Goal: Task Accomplishment & Management: Use online tool/utility

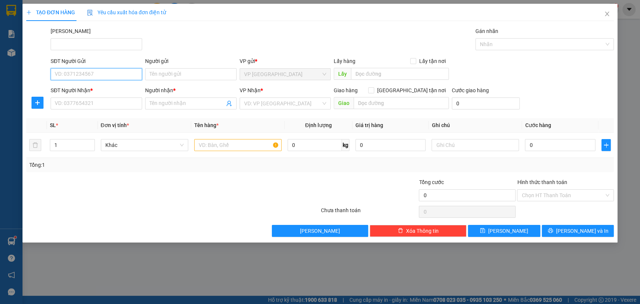
click at [121, 79] on input "SĐT Người Gửi" at bounding box center [97, 74] width 92 height 12
click at [218, 73] on input "Người gửi" at bounding box center [191, 74] width 92 height 12
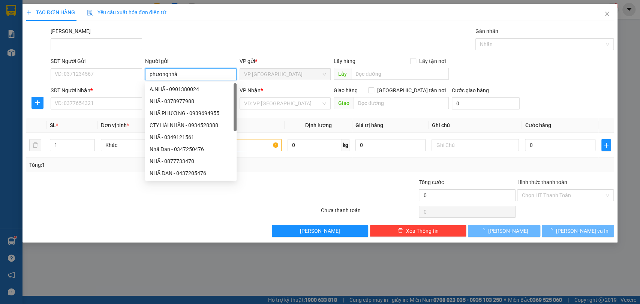
type input "phương thảo"
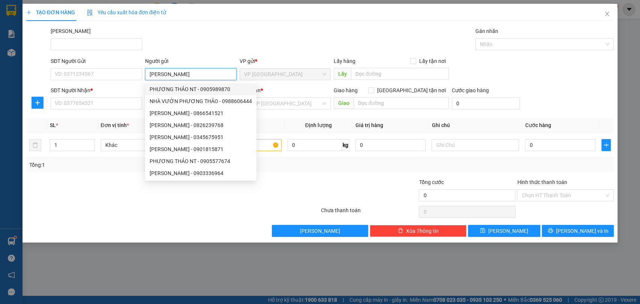
click at [216, 92] on div "PHƯƠNG THẢO NT - 0905989870" at bounding box center [201, 89] width 102 height 8
type input "0905989870"
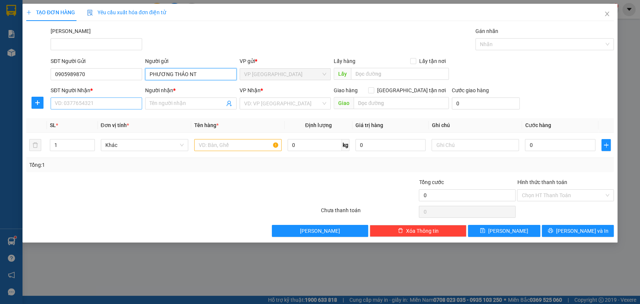
type input "PHƯƠNG THẢO NT"
click at [99, 103] on input "SĐT Người Nhận *" at bounding box center [97, 104] width 92 height 12
click at [193, 103] on input "Người nhận *" at bounding box center [187, 103] width 75 height 8
type input "thắng pt"
click at [291, 102] on input "search" at bounding box center [282, 103] width 77 height 11
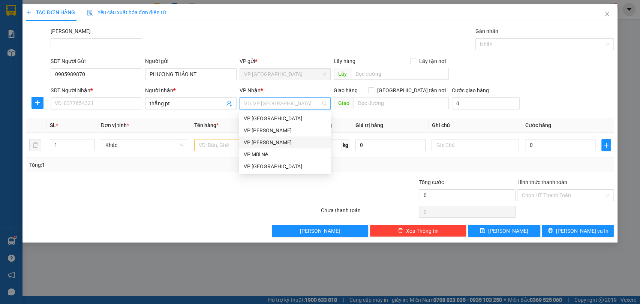
click at [291, 142] on div "VP [PERSON_NAME]" at bounding box center [285, 142] width 83 height 8
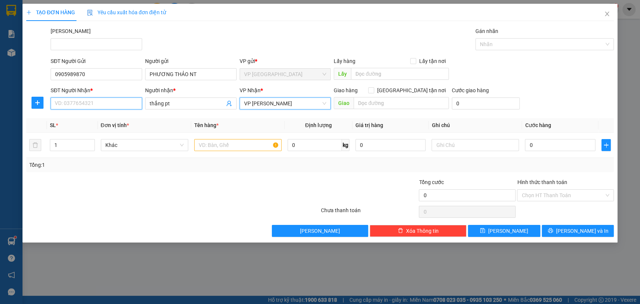
click at [80, 99] on input "SĐT Người Nhận *" at bounding box center [97, 104] width 92 height 12
type input "0862018718"
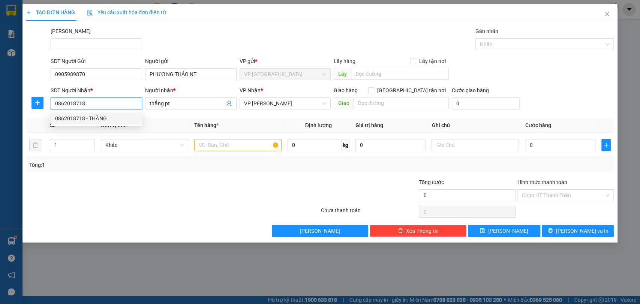
click at [96, 118] on div "0862018718 - THẮNG" at bounding box center [96, 118] width 83 height 8
type input "THẮNG"
type input "100.000"
type input "0862018718"
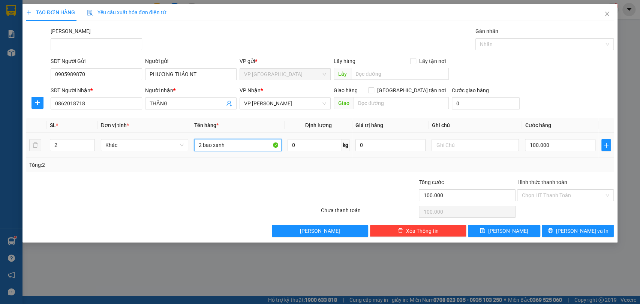
click at [246, 145] on input "2 bao xanh" at bounding box center [237, 145] width 87 height 12
type input "1tg"
click at [318, 143] on input "0" at bounding box center [315, 145] width 54 height 12
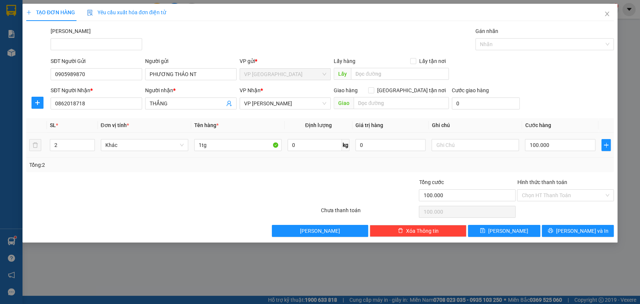
click at [539, 152] on div "100.000" at bounding box center [560, 145] width 71 height 15
click at [546, 144] on input "100.000" at bounding box center [560, 145] width 71 height 12
type input "3"
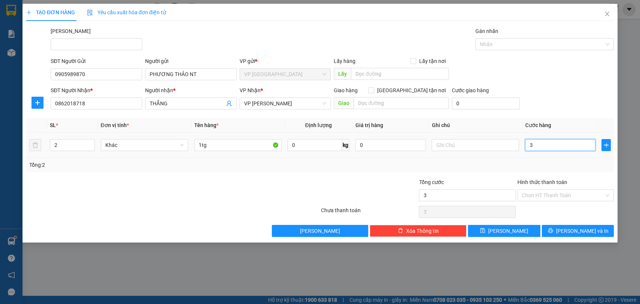
type input "30"
type input "300"
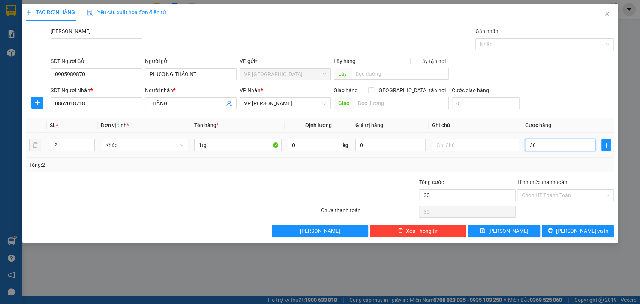
type input "300"
type input "3.000"
type input "30.000"
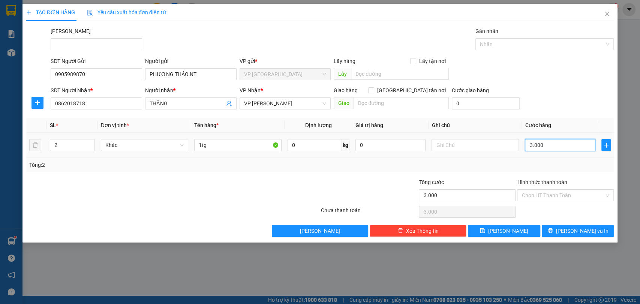
type input "30.000"
click at [548, 150] on input "30.000" at bounding box center [560, 145] width 71 height 12
type input "30.000"
click at [464, 175] on div "Transit Pickup Surcharge Ids Transit Deliver Surcharge Ids Transit Deliver Surc…" at bounding box center [320, 132] width 588 height 210
click at [558, 197] on input "Hình thức thanh toán" at bounding box center [563, 195] width 83 height 11
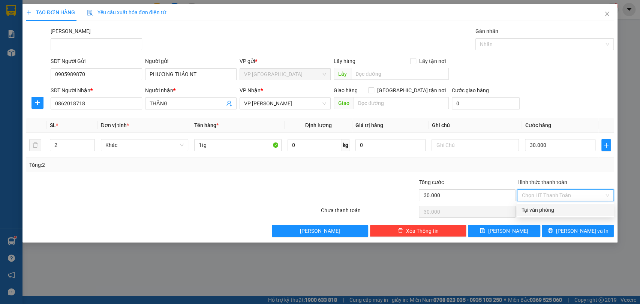
click at [555, 209] on div "Tại văn phòng" at bounding box center [566, 210] width 88 height 8
type input "0"
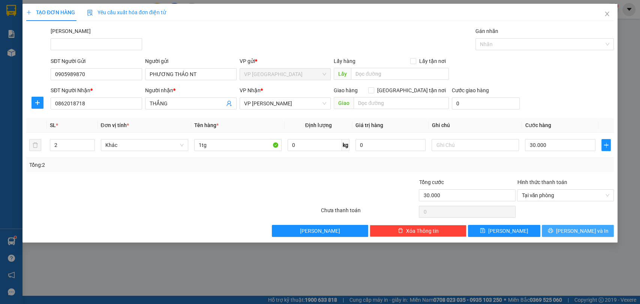
click at [584, 227] on span "[PERSON_NAME] và In" at bounding box center [582, 231] width 53 height 8
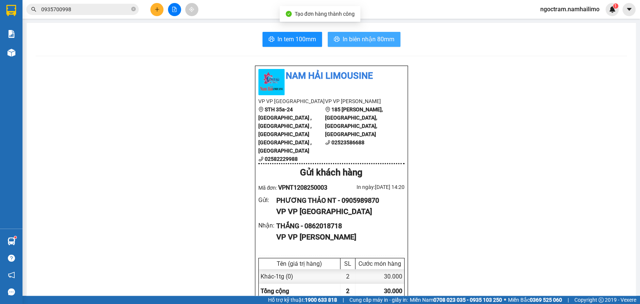
click at [346, 36] on span "In biên nhận 80mm" at bounding box center [369, 39] width 52 height 9
click at [633, 10] on button at bounding box center [629, 9] width 13 height 13
click at [558, 5] on span "ngoctram.namhailimo" at bounding box center [570, 9] width 71 height 9
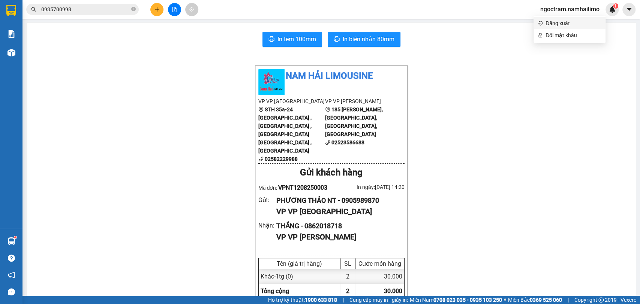
click at [562, 25] on span "Đăng xuất" at bounding box center [574, 23] width 56 height 8
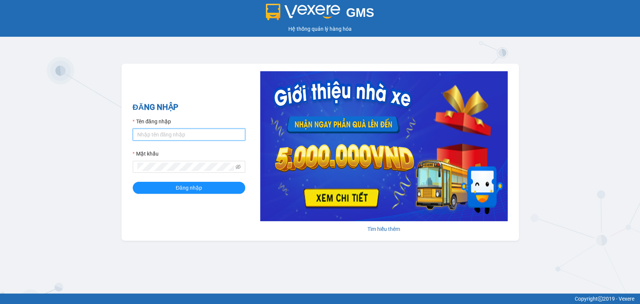
click at [150, 132] on input "Tên đăng nhập" at bounding box center [189, 135] width 113 height 12
type input "thuynhatrang.namhailimo"
click at [133, 182] on button "Đăng nhập" at bounding box center [189, 188] width 113 height 12
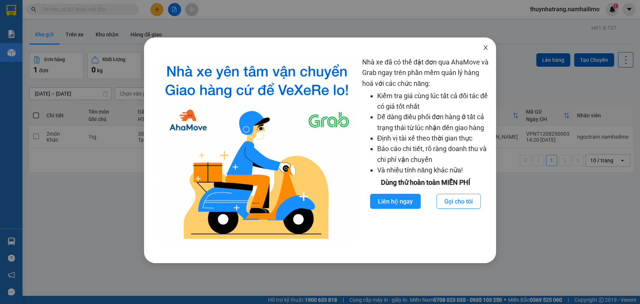
click at [485, 51] on icon "close" at bounding box center [486, 48] width 6 height 6
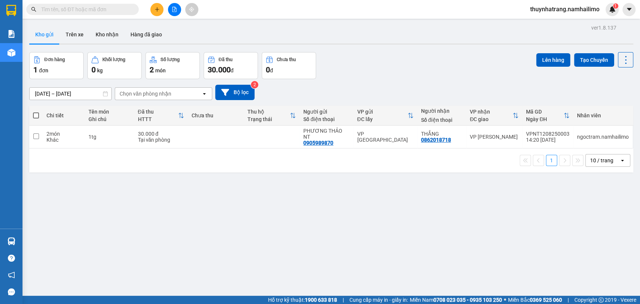
click at [153, 10] on button at bounding box center [156, 9] width 13 height 13
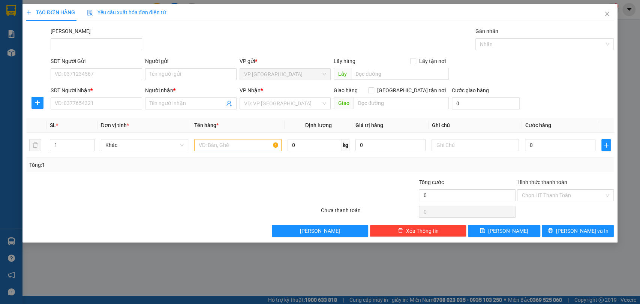
click at [61, 81] on div "SĐT Người Gửi VD: 0371234567" at bounding box center [97, 70] width 92 height 26
click at [63, 74] on input "SĐT Người Gửi" at bounding box center [97, 74] width 92 height 12
type input "0906837998"
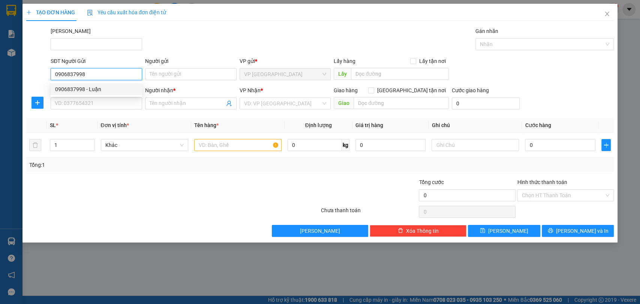
click at [106, 90] on div "0906837998 - Luận" at bounding box center [96, 89] width 83 height 8
type input "Luận"
type input "0798665577"
type input "Dương"
type input "20.000"
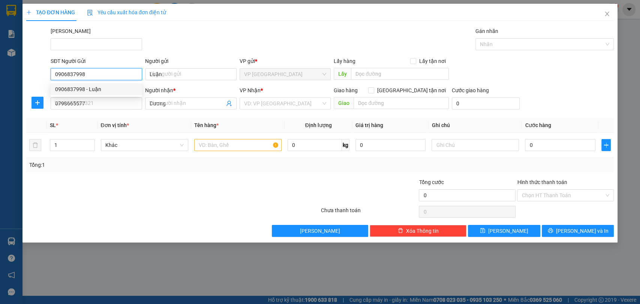
type input "20.000"
type input "0906837998"
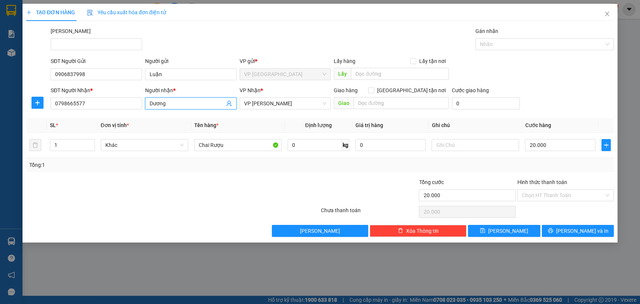
drag, startPoint x: 174, startPoint y: 104, endPoint x: 26, endPoint y: 118, distance: 148.5
click at [26, 118] on div "Transit Pickup Surcharge Ids Transit Deliver Surcharge Ids Transit Deliver Surc…" at bounding box center [320, 132] width 588 height 210
type input "Chị Hạnh"
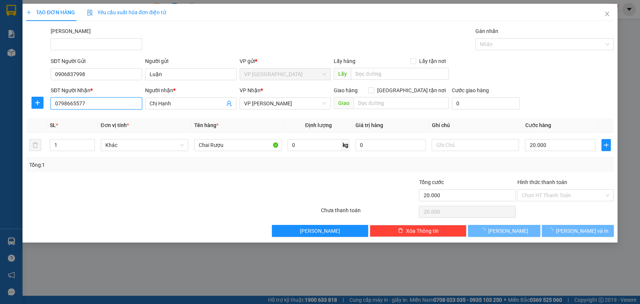
drag, startPoint x: 101, startPoint y: 100, endPoint x: 0, endPoint y: 110, distance: 101.1
click at [3, 114] on div "TẠO ĐƠN HÀNG Yêu cầu xuất hóa đơn điện tử Transit Pickup Surcharge Ids Transit …" at bounding box center [320, 152] width 640 height 304
type input "0933071617"
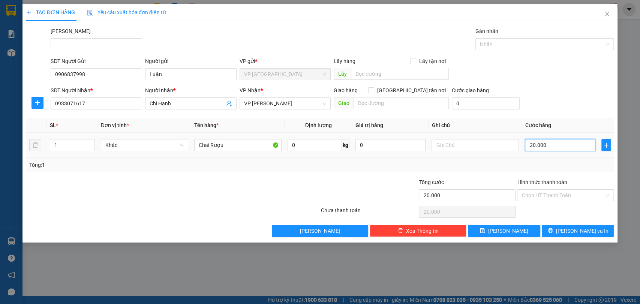
click at [562, 142] on input "20.000" at bounding box center [560, 145] width 71 height 12
drag, startPoint x: 228, startPoint y: 146, endPoint x: 134, endPoint y: 152, distance: 94.4
click at [134, 152] on tr "1 Khác Chai Rượu 0 kg 0 20.000" at bounding box center [320, 145] width 588 height 25
type input "t"
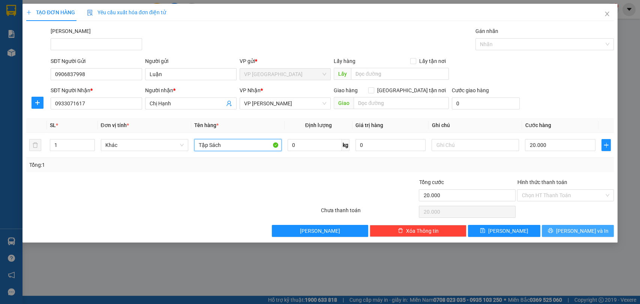
type input "Tập Sách"
drag, startPoint x: 579, startPoint y: 232, endPoint x: 573, endPoint y: 231, distance: 6.8
click at [579, 232] on span "[PERSON_NAME] và In" at bounding box center [582, 231] width 53 height 8
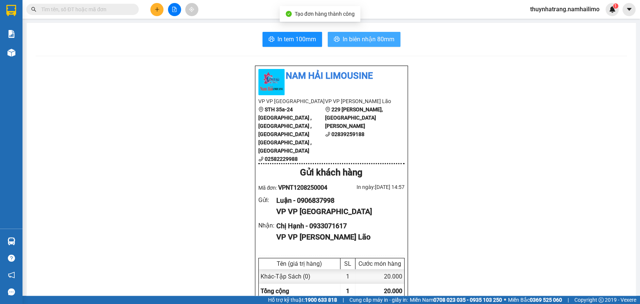
click at [377, 46] on button "In biên nhận 80mm" at bounding box center [364, 39] width 73 height 15
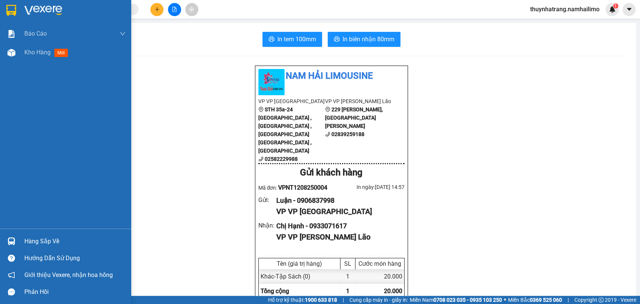
click at [14, 12] on img at bounding box center [11, 10] width 10 height 11
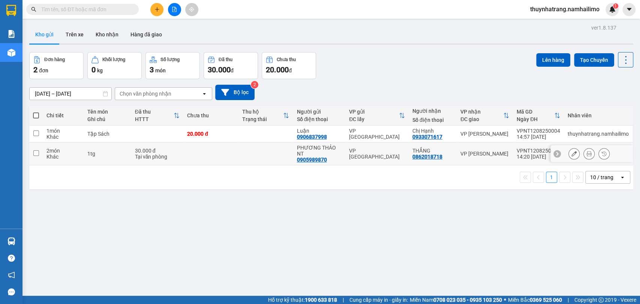
click at [36, 153] on input "checkbox" at bounding box center [36, 153] width 6 height 6
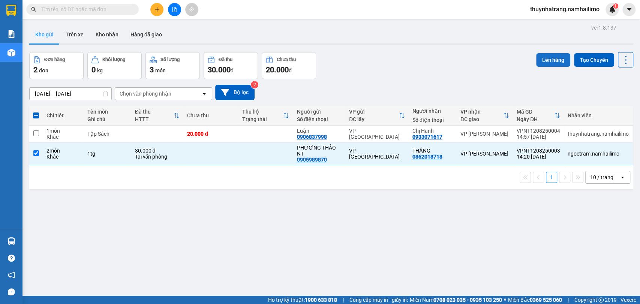
click at [549, 59] on button "Lên hàng" at bounding box center [553, 60] width 34 height 14
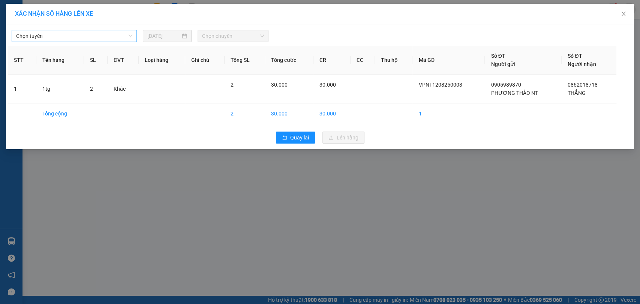
click at [81, 35] on span "Chọn tuyến" at bounding box center [74, 35] width 116 height 11
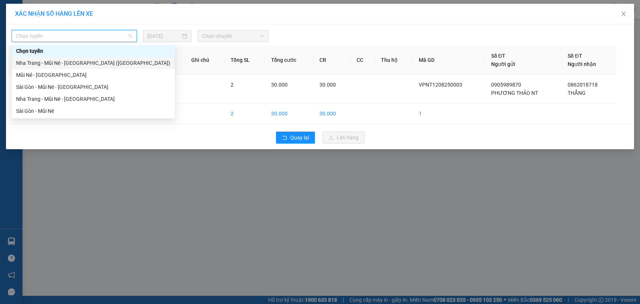
click at [87, 62] on div "Nha Trang - Mũi Né - [GEOGRAPHIC_DATA] ([GEOGRAPHIC_DATA])" at bounding box center [93, 63] width 154 height 8
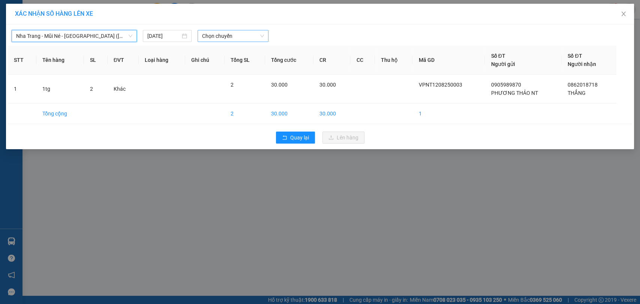
click at [219, 38] on span "Chọn chuyến" at bounding box center [233, 35] width 62 height 11
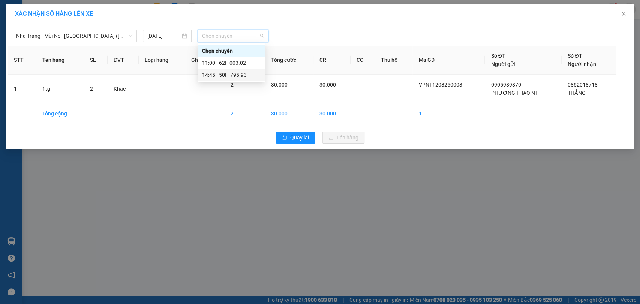
click at [241, 77] on div "14:45 - 50H-795.93" at bounding box center [231, 75] width 59 height 8
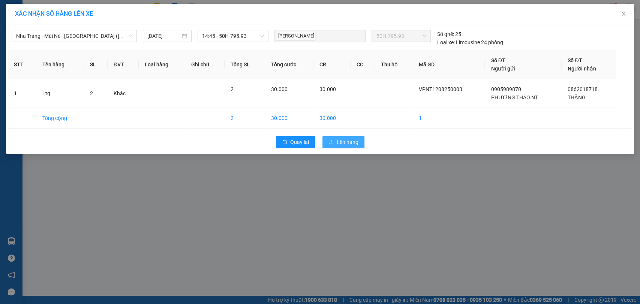
click at [353, 143] on span "Lên hàng" at bounding box center [348, 142] width 22 height 8
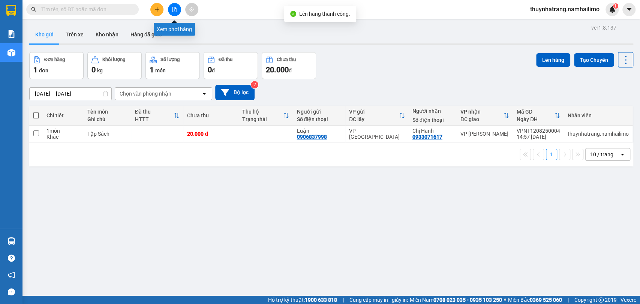
click at [177, 8] on icon "file-add" at bounding box center [174, 9] width 5 height 5
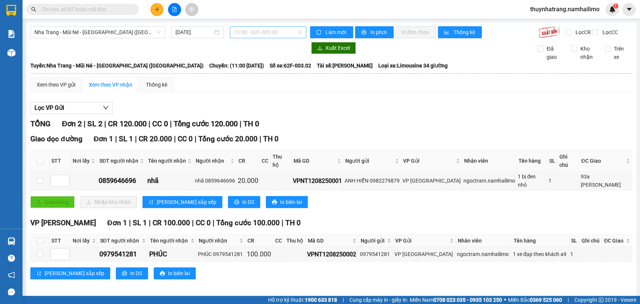
click at [291, 36] on span "11:00 - 62F-003.02" at bounding box center [267, 32] width 67 height 11
click at [287, 70] on div "14:45 - 50H-795.93" at bounding box center [263, 71] width 59 height 8
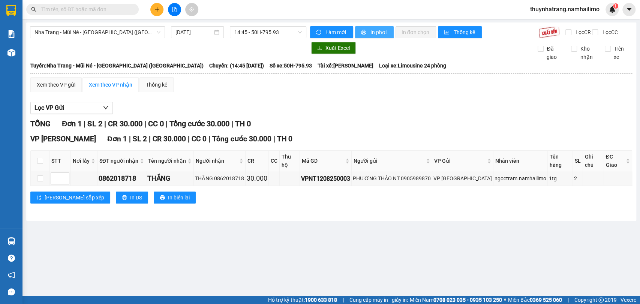
click at [376, 31] on span "In phơi" at bounding box center [379, 32] width 17 height 8
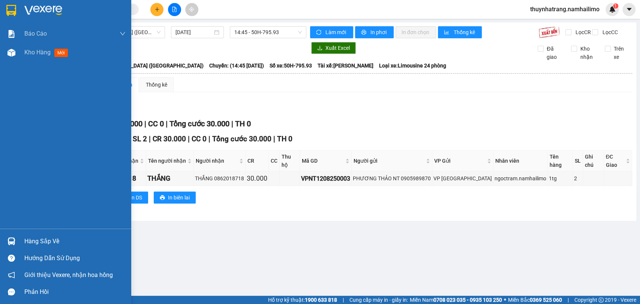
click at [7, 5] on img at bounding box center [11, 10] width 10 height 11
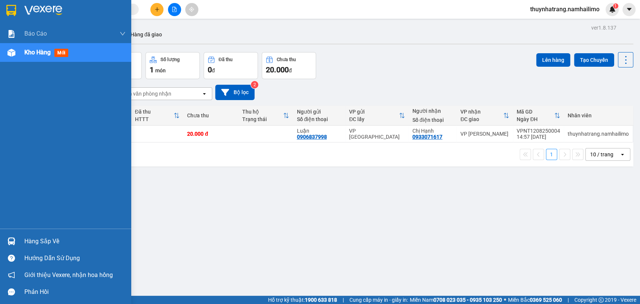
click at [9, 8] on img at bounding box center [11, 10] width 10 height 11
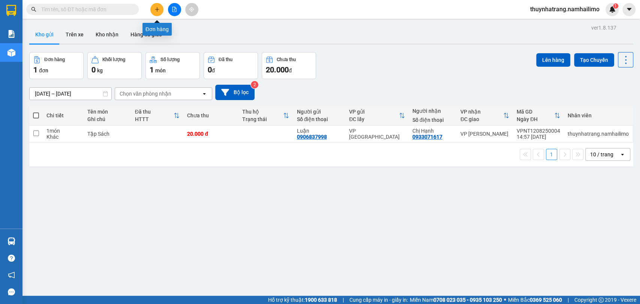
click at [155, 9] on icon "plus" at bounding box center [157, 9] width 5 height 5
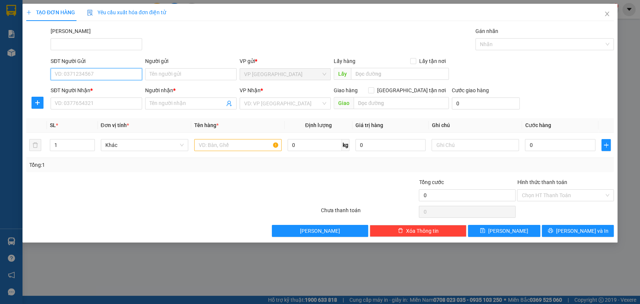
click at [97, 76] on input "SĐT Người Gửi" at bounding box center [97, 74] width 92 height 12
type input "0913461259"
click at [106, 90] on div "0913461259 - [PERSON_NAME] NT" at bounding box center [96, 89] width 83 height 8
type input "[PERSON_NAME] NT"
type input "0908602558"
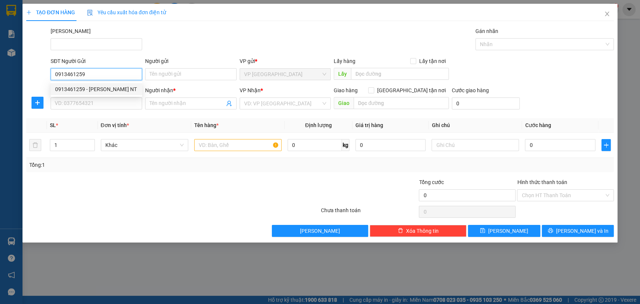
type input "GÁI"
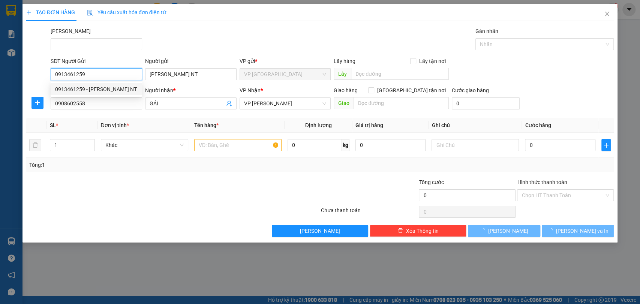
type input "30.000"
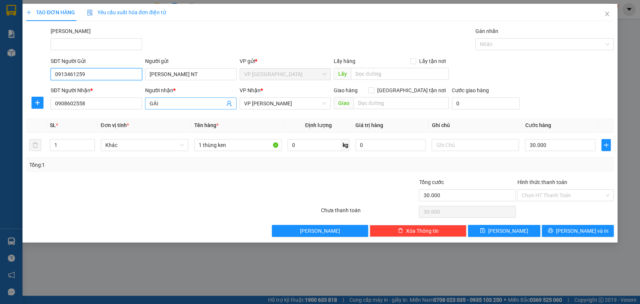
type input "0913461259"
click at [176, 102] on input "GÁI" at bounding box center [187, 103] width 75 height 8
click at [280, 103] on span "VP [PERSON_NAME]" at bounding box center [285, 103] width 83 height 11
type input "GÁI Em"
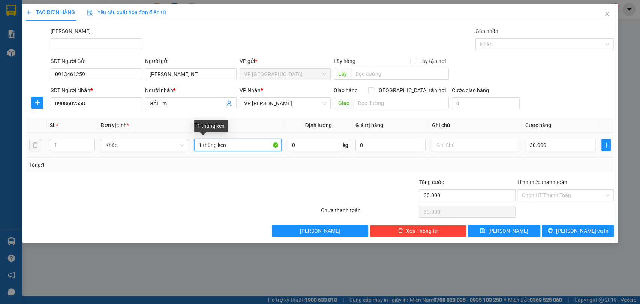
drag, startPoint x: 225, startPoint y: 146, endPoint x: 203, endPoint y: 151, distance: 23.0
click at [203, 151] on input "1 thùng ken" at bounding box center [237, 145] width 87 height 12
type input "1 Kiện"
click at [553, 149] on input "30.000" at bounding box center [560, 145] width 71 height 12
type input "2"
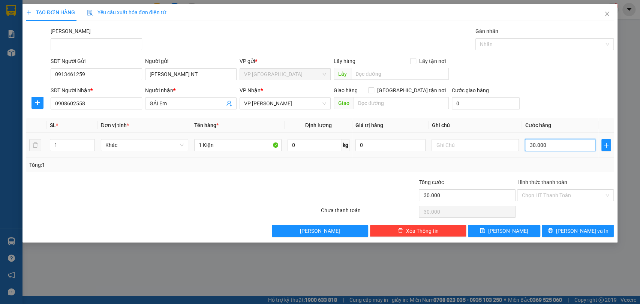
type input "2"
type input "20"
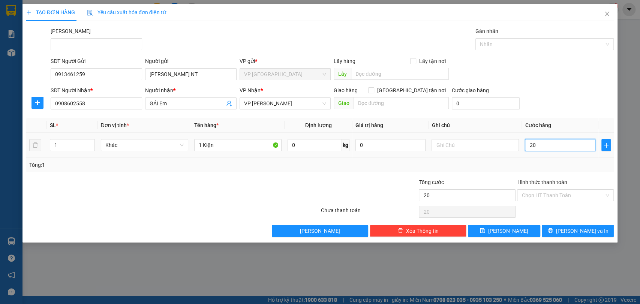
type input "200"
type input "2.000"
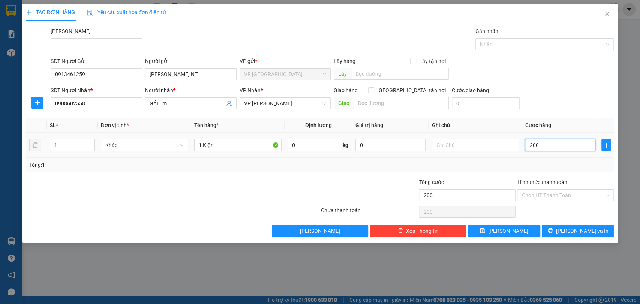
type input "2.000"
type input "20.000"
click at [169, 105] on input "GÁI Em" at bounding box center [187, 103] width 75 height 8
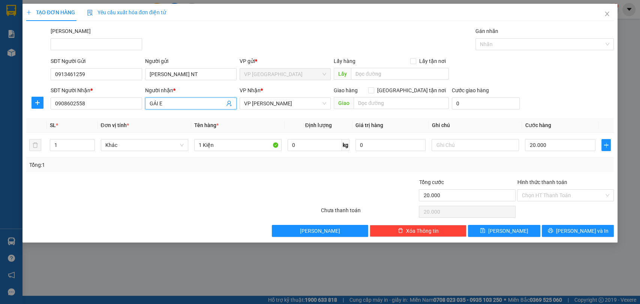
type input "GÁI EM"
click at [576, 229] on span "[PERSON_NAME] và In" at bounding box center [582, 231] width 53 height 8
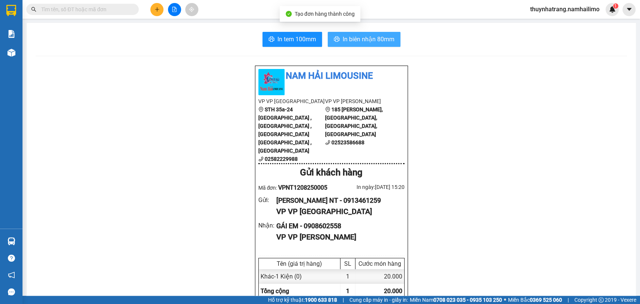
click at [355, 39] on span "In biên nhận 80mm" at bounding box center [369, 39] width 52 height 9
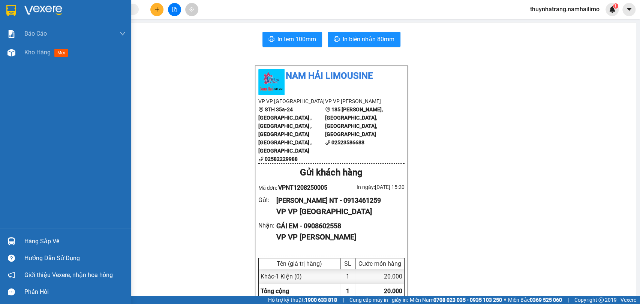
click at [21, 6] on div at bounding box center [65, 12] width 131 height 24
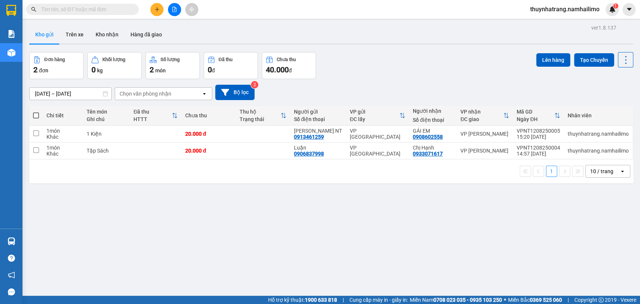
click at [121, 7] on input "text" at bounding box center [85, 9] width 89 height 8
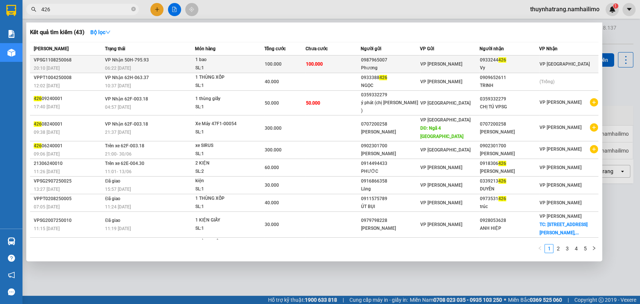
type input "426"
click at [298, 70] on td "100.000" at bounding box center [284, 65] width 41 height 18
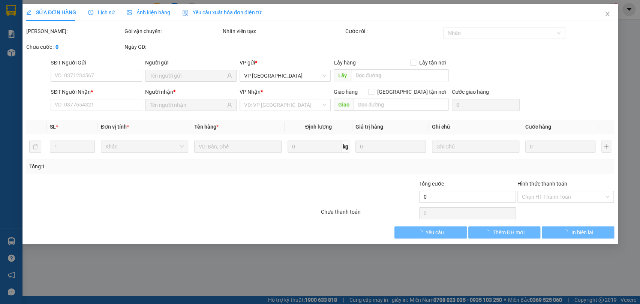
type input "0987965007"
type input "Phương"
type input "0933244426"
type input "Vy"
type input "100.000"
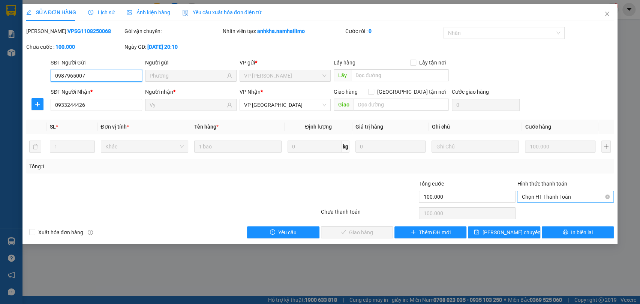
click at [555, 198] on span "Chọn HT Thanh Toán" at bounding box center [566, 196] width 88 height 11
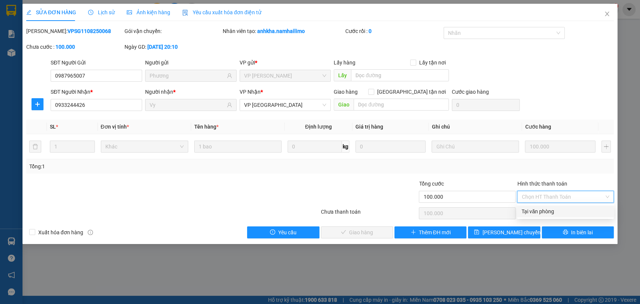
click at [547, 213] on div "Tại văn phòng" at bounding box center [566, 211] width 88 height 8
type input "0"
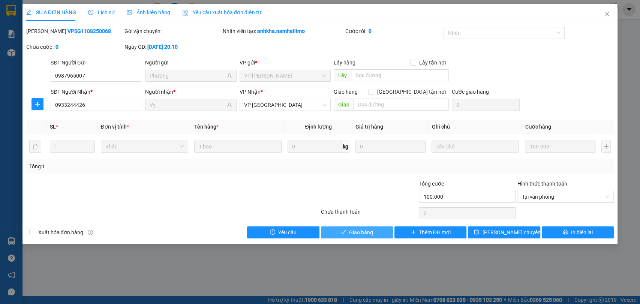
click at [363, 231] on span "Giao hàng" at bounding box center [361, 232] width 24 height 8
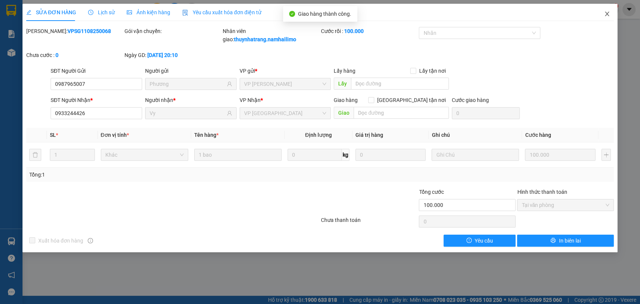
click at [610, 14] on span "Close" at bounding box center [607, 14] width 21 height 21
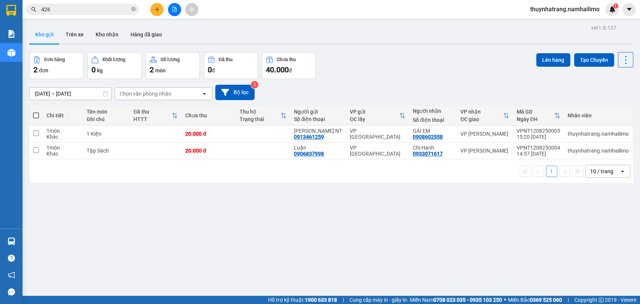
click at [173, 225] on div "ver 1.8.137 Kho gửi Trên xe Kho nhận Hàng đã giao Đơn hàng 2 đơn Khối lượng 0 k…" at bounding box center [331, 175] width 610 height 304
click at [167, 13] on div at bounding box center [174, 9] width 56 height 13
click at [146, 204] on div "ver 1.8.137 Kho gửi Trên xe Kho nhận Hàng đã giao Đơn hàng 2 đơn Khối lượng 0 k…" at bounding box center [331, 175] width 610 height 304
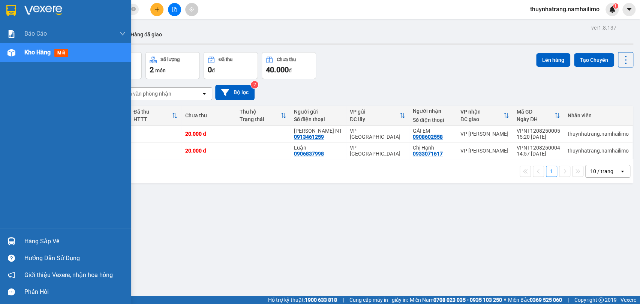
click at [18, 240] on div "Hàng sắp về" at bounding box center [65, 241] width 131 height 17
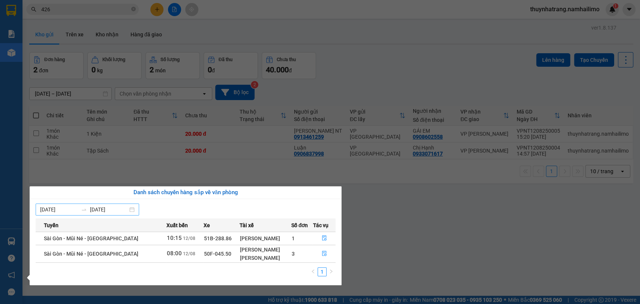
click at [87, 209] on icon "swap-right" at bounding box center [84, 210] width 6 height 6
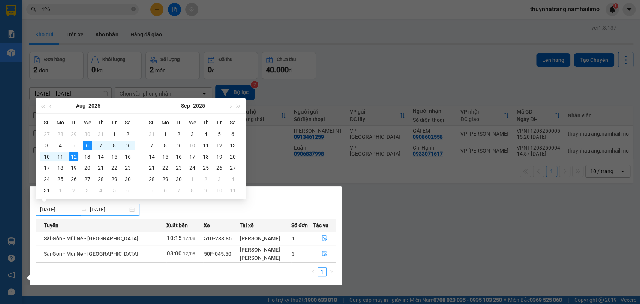
click at [364, 230] on section "Kết quả tìm kiếm ( 43 ) Bộ lọc Mã ĐH Trạng thái Món hàng Tổng cước Chưa cước Ng…" at bounding box center [320, 152] width 640 height 304
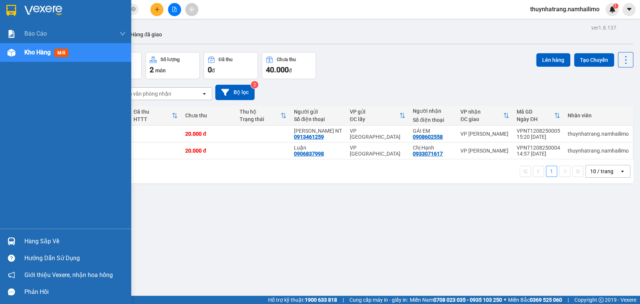
click at [34, 244] on div "Hàng sắp về" at bounding box center [74, 241] width 101 height 11
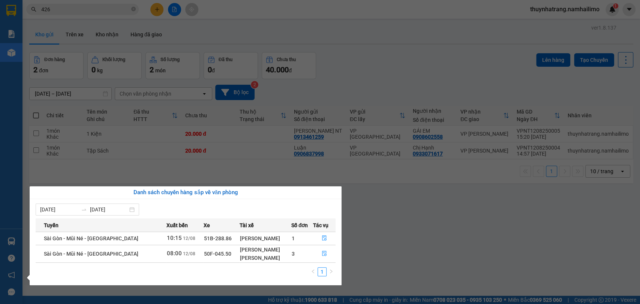
click at [296, 224] on span "Số đơn" at bounding box center [300, 225] width 17 height 8
click at [78, 211] on input "[DATE]" at bounding box center [59, 210] width 38 height 8
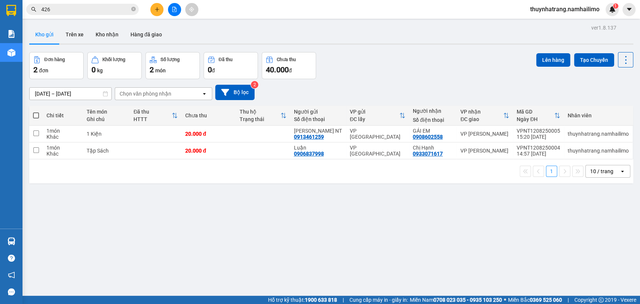
click at [294, 167] on section "Kết quả tìm kiếm ( 43 ) Bộ lọc Mã ĐH Trạng thái Món hàng Tổng cước Chưa cước Ng…" at bounding box center [320, 152] width 640 height 304
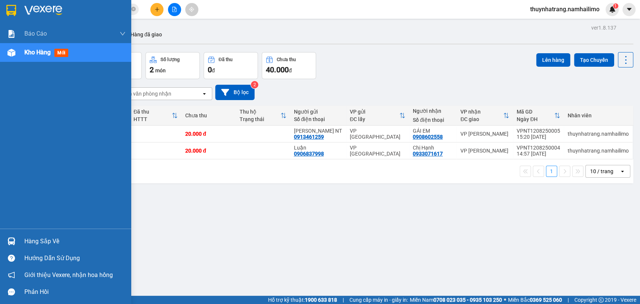
click at [53, 243] on div "Hàng sắp về" at bounding box center [74, 241] width 101 height 11
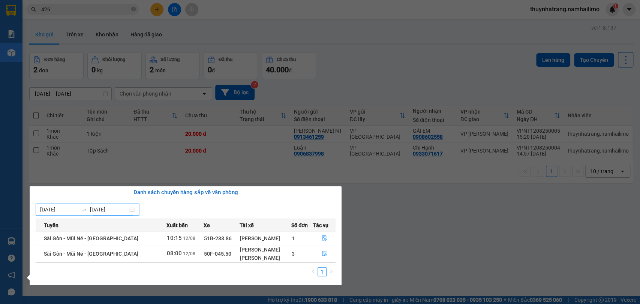
click at [95, 211] on input "[DATE]" at bounding box center [109, 210] width 38 height 8
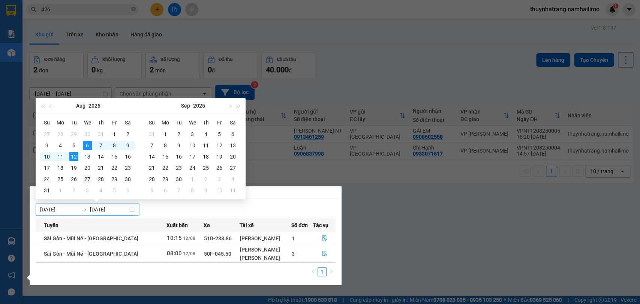
type input "[DATE]"
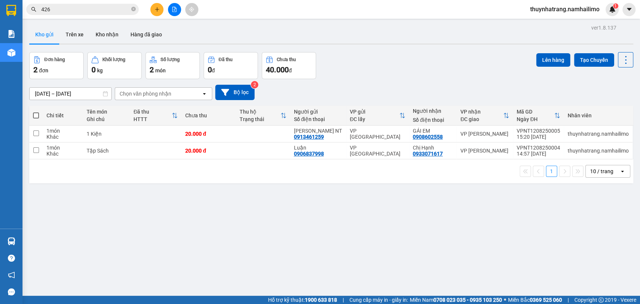
click at [374, 213] on section "Kết quả tìm kiếm ( 43 ) Bộ lọc Mã ĐH Trạng thái Món hàng Tổng cước Chưa cước Ng…" at bounding box center [320, 152] width 640 height 304
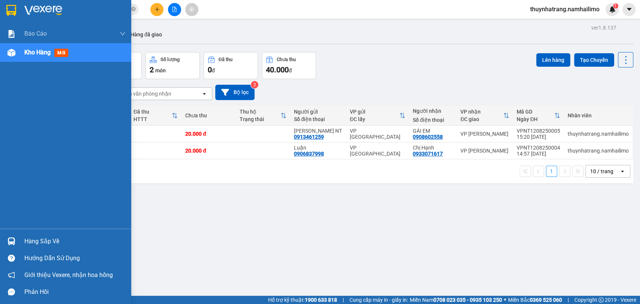
click at [25, 241] on div "Hàng sắp về" at bounding box center [74, 241] width 101 height 11
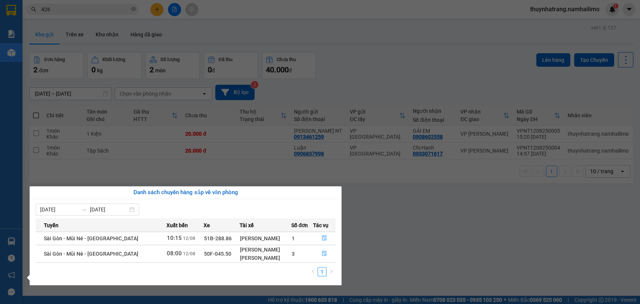
click at [376, 241] on section "Kết quả tìm kiếm ( 43 ) Bộ lọc Mã ĐH Trạng thái Món hàng Tổng cước Chưa cước Ng…" at bounding box center [320, 152] width 640 height 304
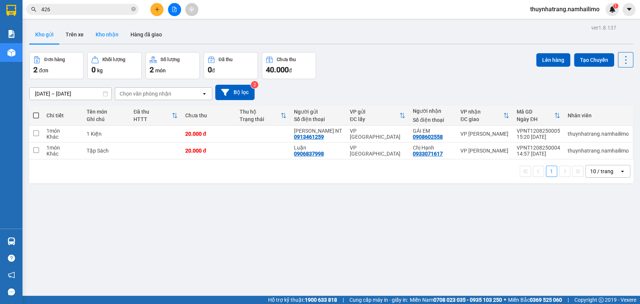
click at [116, 34] on button "Kho nhận" at bounding box center [107, 35] width 35 height 18
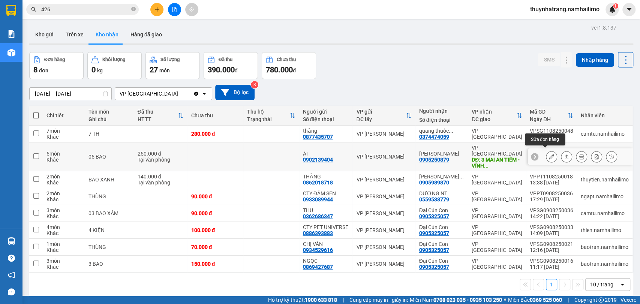
click at [548, 154] on button at bounding box center [552, 156] width 11 height 13
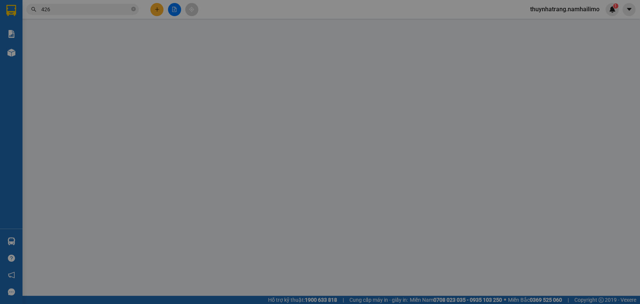
type input "0902139404"
type input "ÁI"
type input "0905250879"
type input "[PERSON_NAME]"
type input "3 MAI AN TIÊM - [GEOGRAPHIC_DATA]"
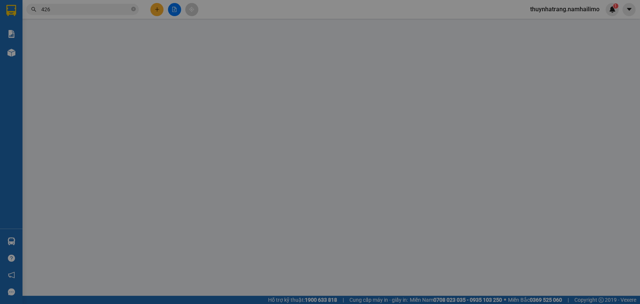
type input "50.000"
type input "250.000"
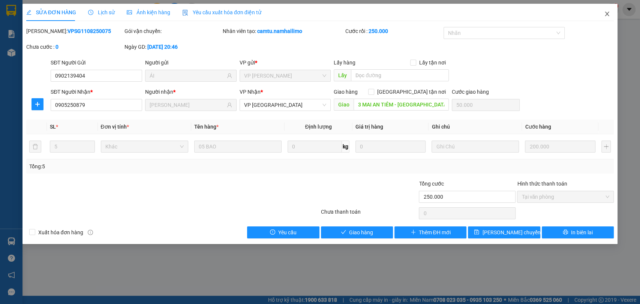
click at [607, 16] on icon "close" at bounding box center [607, 14] width 6 height 6
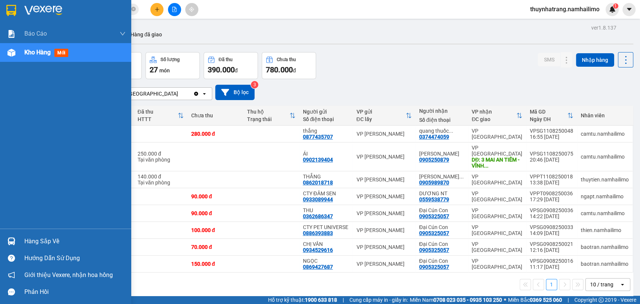
click at [18, 241] on div at bounding box center [11, 241] width 13 height 13
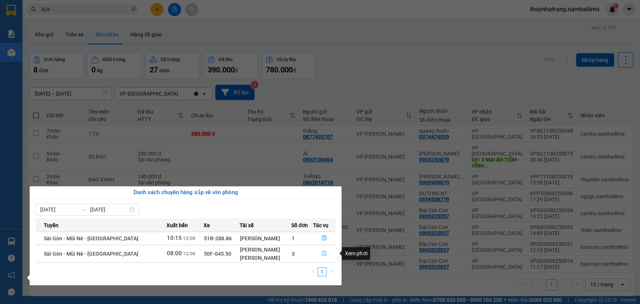
click at [325, 254] on icon "file-done" at bounding box center [324, 253] width 5 height 5
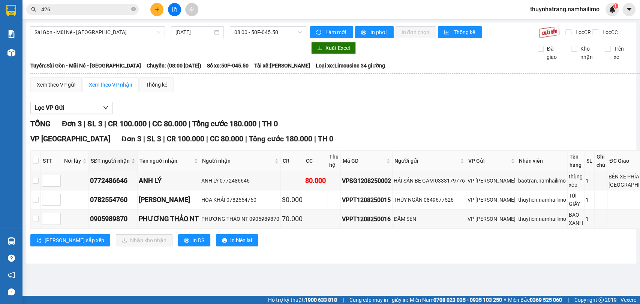
click at [98, 165] on div "SĐT người nhận" at bounding box center [113, 161] width 45 height 8
drag, startPoint x: 229, startPoint y: 201, endPoint x: 266, endPoint y: 198, distance: 36.9
click at [266, 185] on div "ANH LÝ 0772486646" at bounding box center [240, 181] width 78 height 8
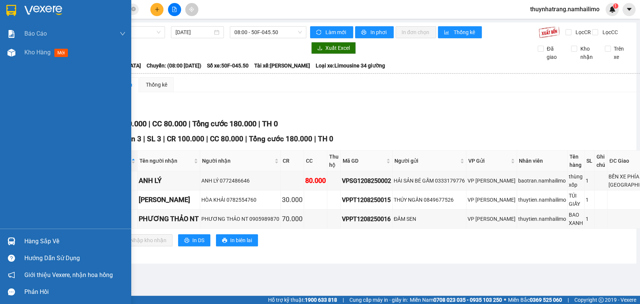
click at [0, 184] on div "Báo cáo Báo cáo dòng tiền (trạm) Doanh số tạo đơn theo VP gửi (trạm) Kho hàng m…" at bounding box center [65, 126] width 131 height 204
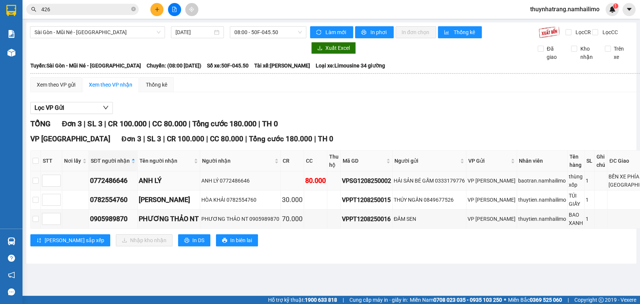
click at [200, 188] on td "ANH LÝ" at bounding box center [169, 180] width 63 height 19
click at [36, 161] on input "checkbox" at bounding box center [36, 161] width 6 height 6
checkbox input "true"
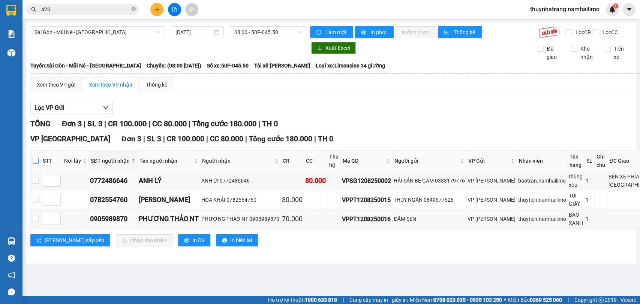
checkbox input "true"
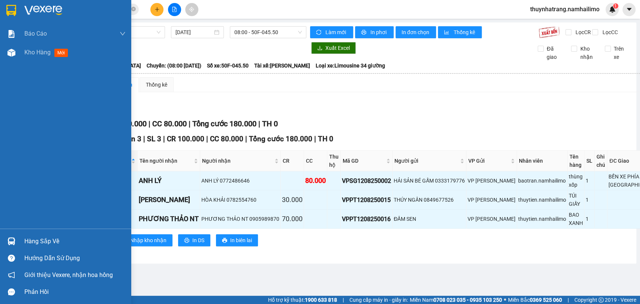
click at [37, 242] on div "Hàng sắp về" at bounding box center [74, 241] width 101 height 11
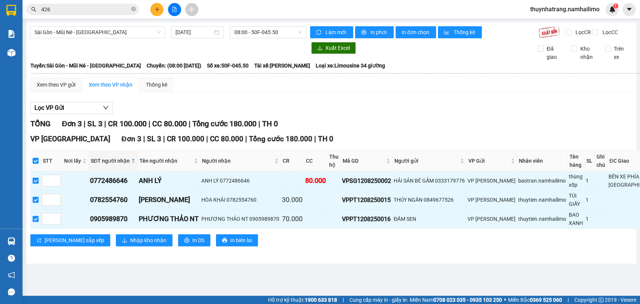
click at [81, 135] on section "Kết quả tìm kiếm ( 43 ) Bộ lọc Mã ĐH Trạng thái Món hàng Tổng cước Chưa cước Ng…" at bounding box center [320, 152] width 640 height 304
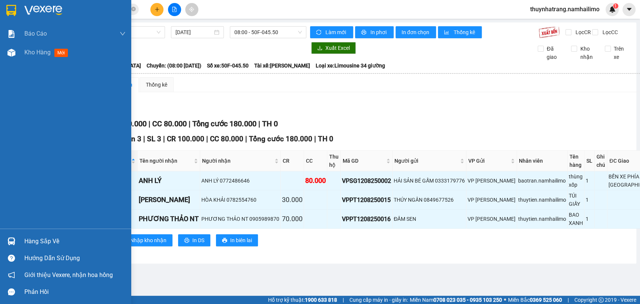
click at [8, 13] on img at bounding box center [11, 10] width 10 height 11
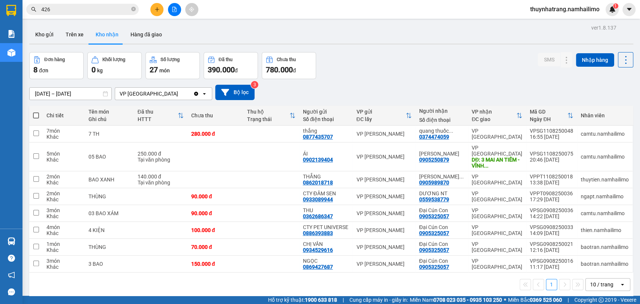
click at [144, 279] on div "1 10 / trang open" at bounding box center [331, 284] width 598 height 13
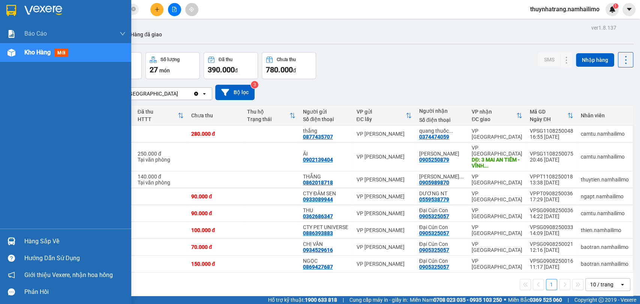
drag, startPoint x: 0, startPoint y: 159, endPoint x: 10, endPoint y: 157, distance: 10.1
click at [0, 159] on div "Báo cáo Báo cáo dòng tiền (trạm) Doanh số tạo đơn theo VP gửi (trạm) Kho hàng m…" at bounding box center [65, 126] width 131 height 204
click at [29, 242] on div "Hàng sắp về" at bounding box center [74, 241] width 101 height 11
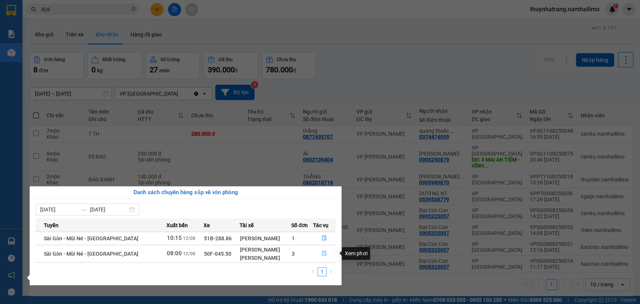
click at [324, 253] on icon "file-done" at bounding box center [324, 253] width 5 height 5
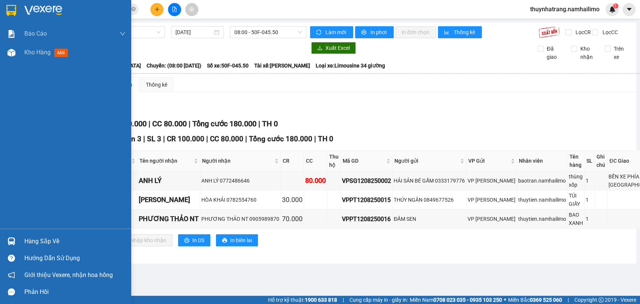
click at [30, 240] on div "Hàng sắp về" at bounding box center [74, 241] width 101 height 11
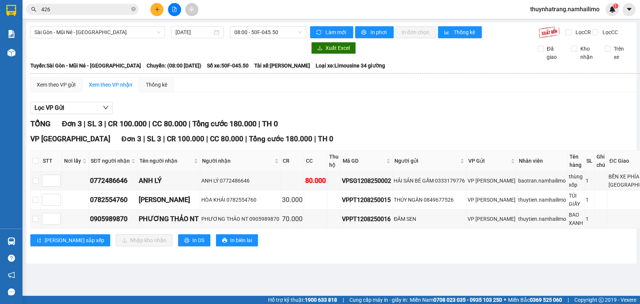
click at [44, 138] on section "Kết quả tìm kiếm ( 43 ) Bộ lọc Mã ĐH Trạng thái Món hàng Tổng cước Chưa cước Ng…" at bounding box center [320, 152] width 640 height 304
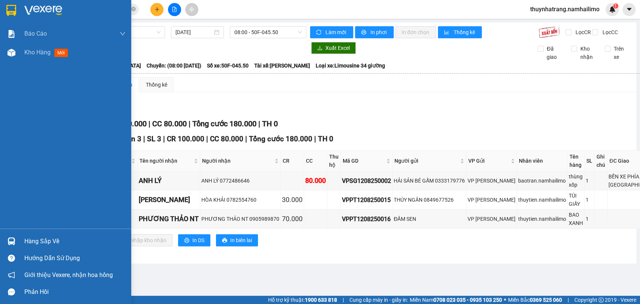
click at [14, 6] on img at bounding box center [11, 10] width 10 height 11
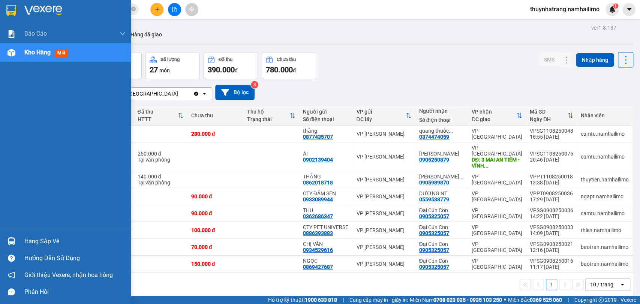
click at [10, 11] on img at bounding box center [11, 10] width 10 height 11
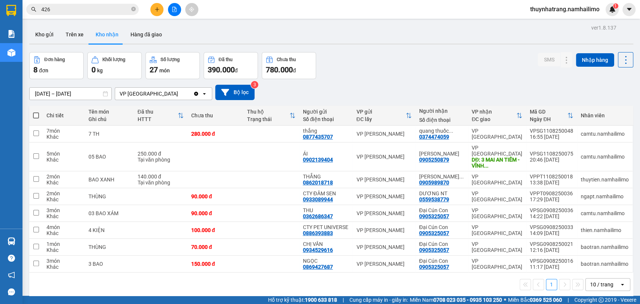
click at [110, 36] on button "Kho nhận" at bounding box center [107, 35] width 35 height 18
click at [146, 30] on button "Hàng đã giao" at bounding box center [147, 35] width 44 height 18
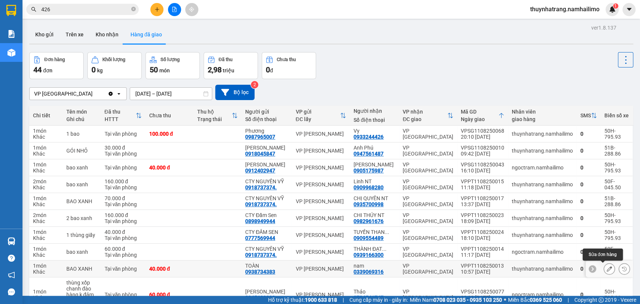
drag, startPoint x: 588, startPoint y: 230, endPoint x: 606, endPoint y: 228, distance: 18.4
click at [604, 261] on div at bounding box center [609, 269] width 47 height 17
click at [604, 263] on button at bounding box center [609, 269] width 11 height 13
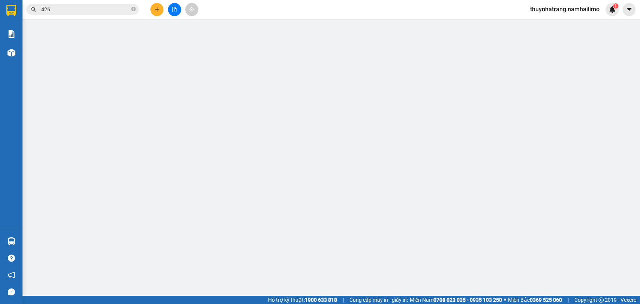
type input "0938734383"
type input "TOÀN"
type input "0339069316"
type input "nam"
type input "40.000"
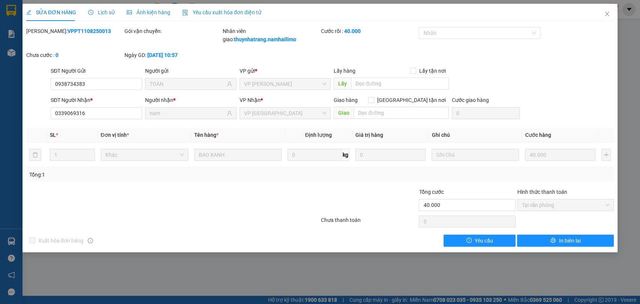
click at [106, 13] on span "Lịch sử" at bounding box center [101, 12] width 27 height 6
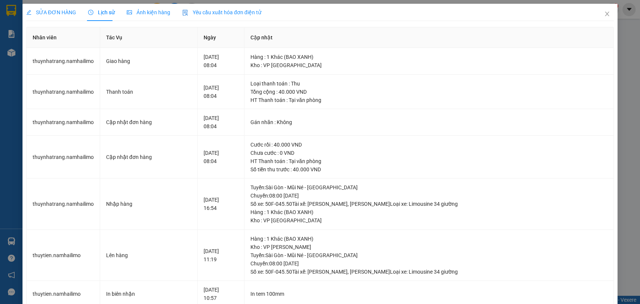
click at [14, 11] on div "SỬA ĐƠN HÀNG Lịch sử Ảnh kiện hàng Yêu cầu xuất hóa đơn điện tử Total Paid Fee …" at bounding box center [320, 152] width 640 height 304
click at [604, 15] on icon "close" at bounding box center [607, 14] width 6 height 6
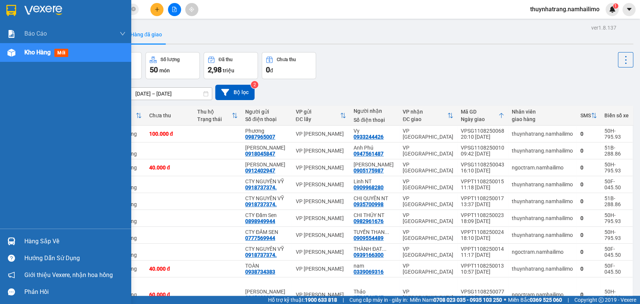
click at [14, 241] on img at bounding box center [12, 241] width 8 height 8
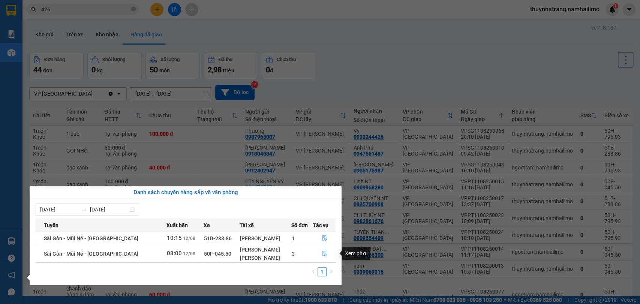
click at [325, 254] on icon "file-done" at bounding box center [324, 253] width 5 height 5
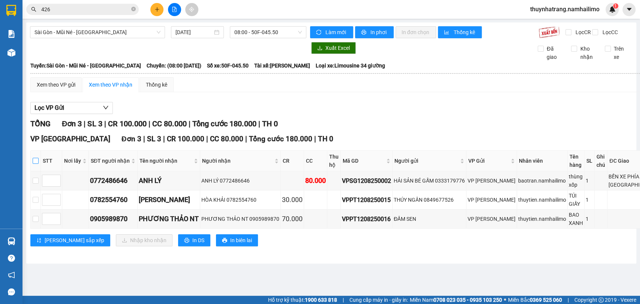
click at [39, 164] on input "checkbox" at bounding box center [36, 161] width 6 height 6
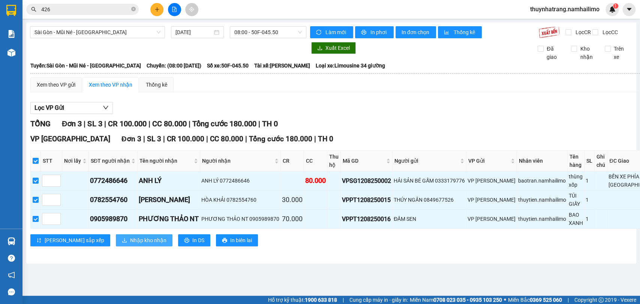
click at [130, 245] on span "Nhập kho nhận" at bounding box center [148, 240] width 36 height 8
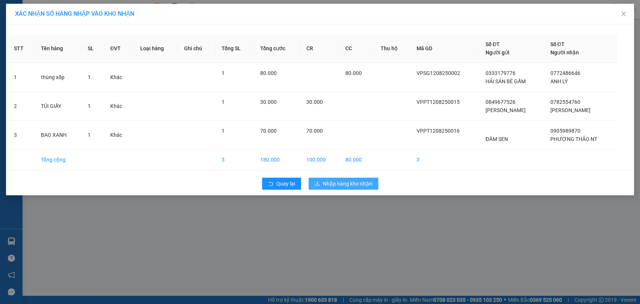
click at [342, 186] on span "Nhập hàng kho nhận" at bounding box center [348, 184] width 50 height 8
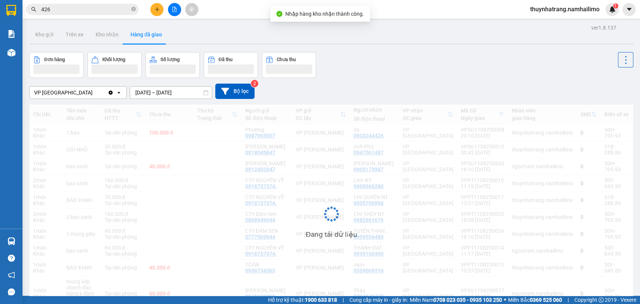
click at [345, 180] on div "Đang tải dữ liệu" at bounding box center [331, 220] width 604 height 231
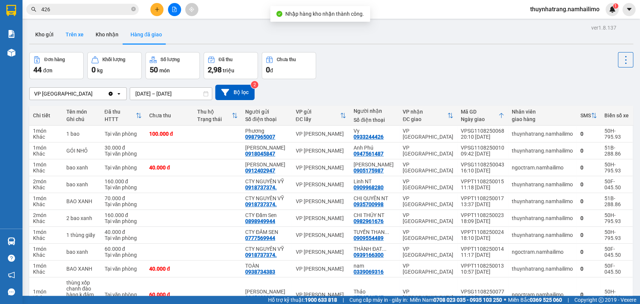
click at [76, 38] on button "Trên xe" at bounding box center [75, 35] width 30 height 18
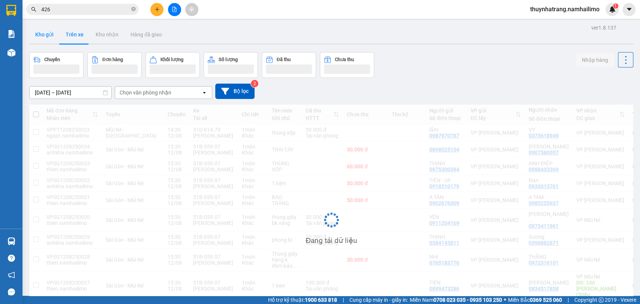
click at [56, 39] on button "Kho gửi" at bounding box center [44, 35] width 30 height 18
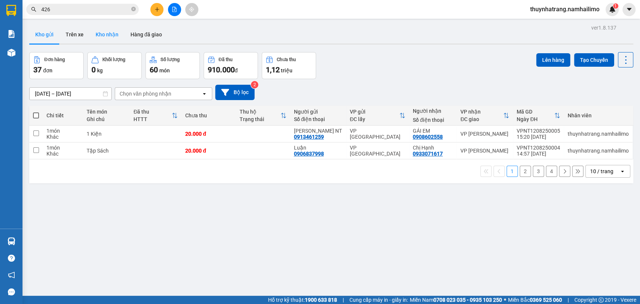
click at [110, 38] on button "Kho nhận" at bounding box center [107, 35] width 35 height 18
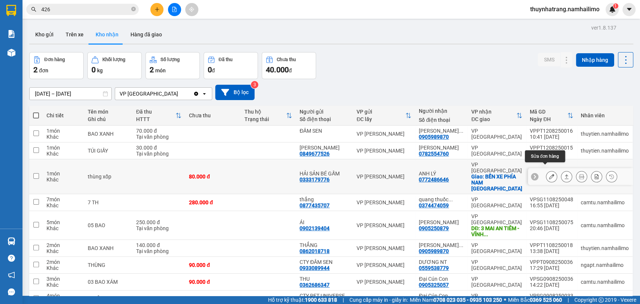
click at [549, 174] on icon at bounding box center [551, 176] width 5 height 5
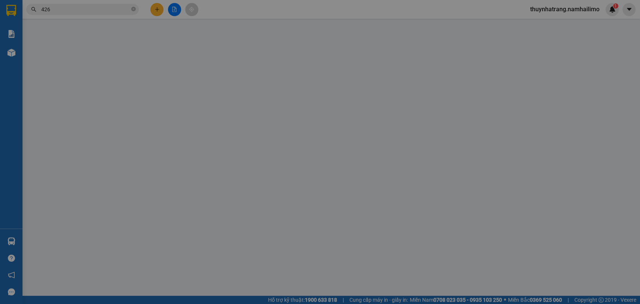
type input "0333179776"
type input "HẢI SẢN BÉ GẤM"
type input "0772486646"
type input "ANH LÝ"
checkbox input "true"
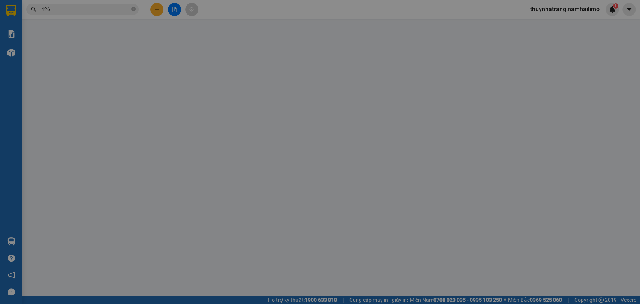
type input "BẾN XE PHÍA NAM [GEOGRAPHIC_DATA]"
type input "80.000"
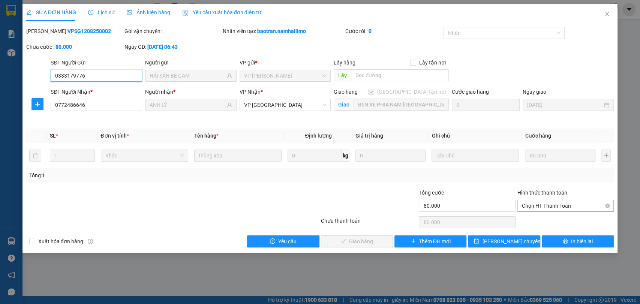
drag, startPoint x: 537, startPoint y: 202, endPoint x: 535, endPoint y: 211, distance: 9.6
click at [537, 203] on span "Chọn HT Thanh Toán" at bounding box center [566, 205] width 88 height 11
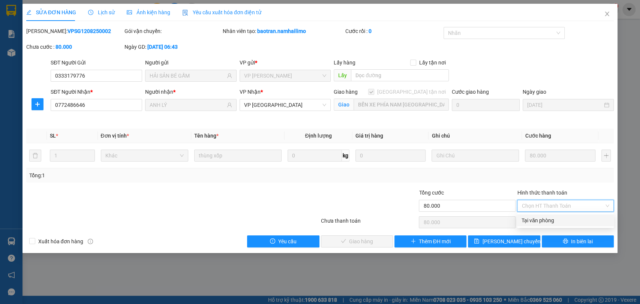
click at [532, 224] on div "Tại văn phòng" at bounding box center [566, 220] width 88 height 8
type input "0"
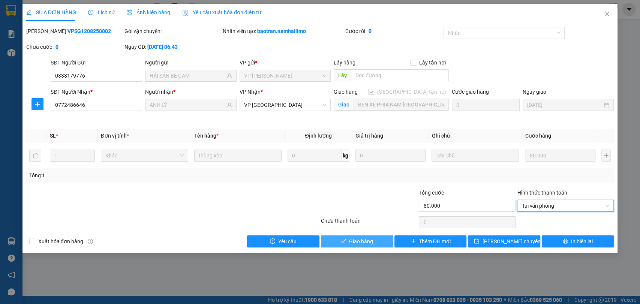
click at [370, 241] on span "Giao hàng" at bounding box center [361, 241] width 24 height 8
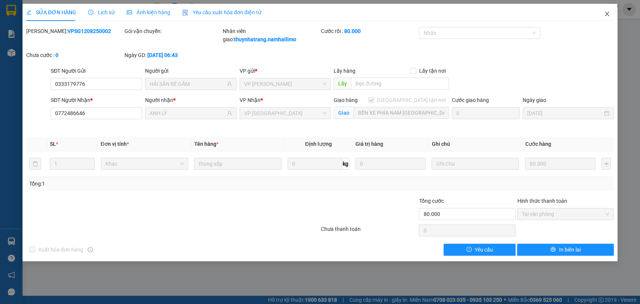
click at [606, 15] on icon "close" at bounding box center [607, 14] width 6 height 6
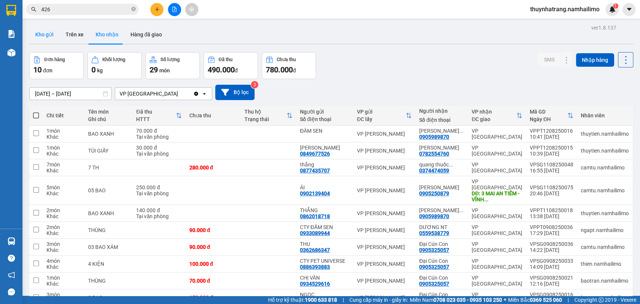
click at [54, 33] on button "Kho gửi" at bounding box center [44, 35] width 30 height 18
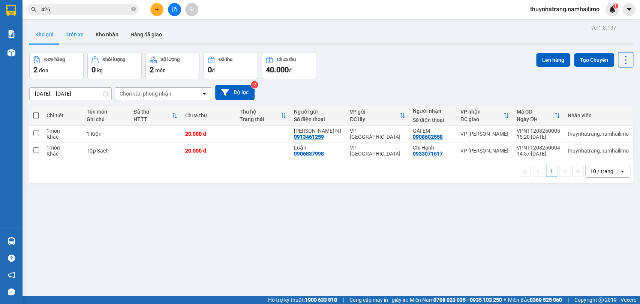
drag, startPoint x: 78, startPoint y: 42, endPoint x: 79, endPoint y: 35, distance: 6.8
click at [79, 39] on button "Trên xe" at bounding box center [75, 35] width 30 height 18
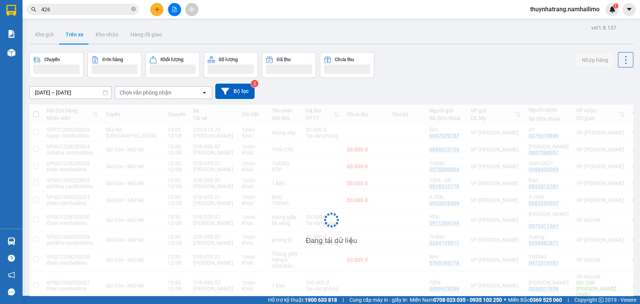
click at [79, 35] on button "Trên xe" at bounding box center [75, 35] width 30 height 18
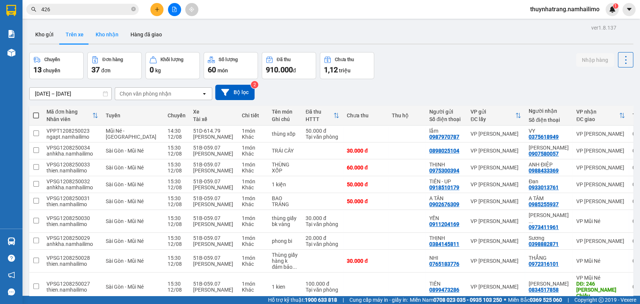
click at [113, 35] on button "Kho nhận" at bounding box center [107, 35] width 35 height 18
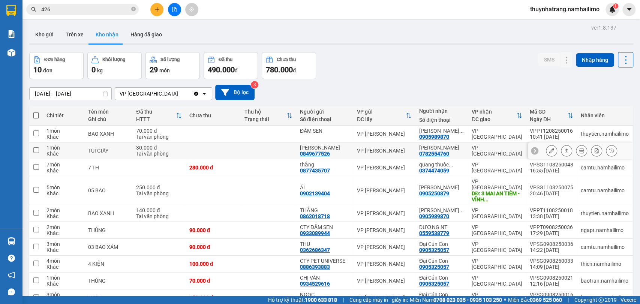
click at [549, 149] on icon at bounding box center [551, 150] width 5 height 5
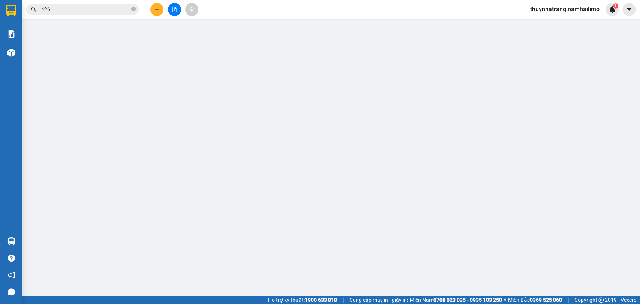
type input "0849677526"
type input "[PERSON_NAME]"
type input "0782554760"
type input "[PERSON_NAME]"
type input "30.000"
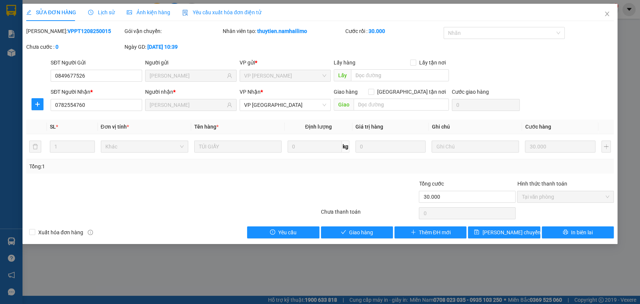
drag, startPoint x: 85, startPoint y: 278, endPoint x: 104, endPoint y: 273, distance: 19.3
click at [85, 278] on div "SỬA ĐƠN HÀNG Lịch sử Ảnh kiện hàng Yêu cầu xuất hóa đơn điện tử Total Paid Fee …" at bounding box center [320, 152] width 640 height 304
click at [607, 15] on icon "close" at bounding box center [607, 14] width 6 height 6
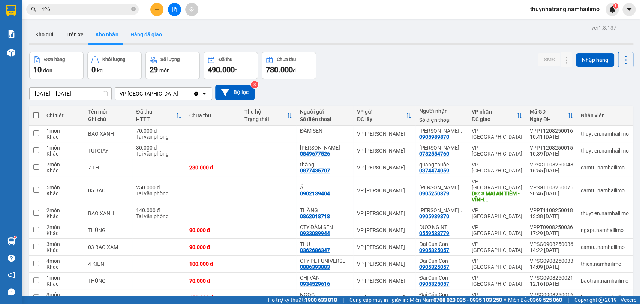
click at [147, 34] on button "Hàng đã giao" at bounding box center [147, 35] width 44 height 18
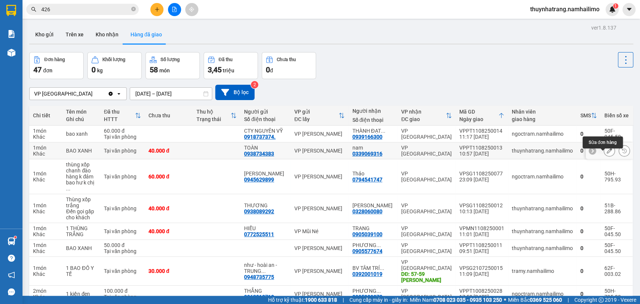
click at [607, 148] on icon at bounding box center [609, 150] width 5 height 5
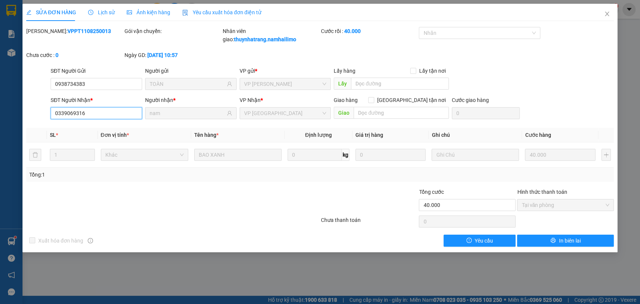
click at [100, 113] on input "0339069316" at bounding box center [97, 113] width 92 height 12
drag, startPoint x: 101, startPoint y: 112, endPoint x: 26, endPoint y: 120, distance: 75.1
click at [26, 120] on div "SĐT Người Nhận * 0339069316 0339069316 Người nhận * nam VP Nhận * VP [GEOGRAPHI…" at bounding box center [321, 109] width 590 height 26
click at [134, 113] on input "0339069316" at bounding box center [97, 113] width 92 height 12
click at [119, 111] on input "0339069316" at bounding box center [97, 113] width 92 height 12
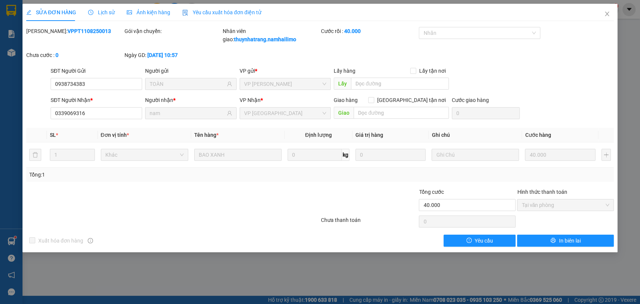
click at [119, 236] on div "Xuất hóa đơn hàng" at bounding box center [99, 241] width 147 height 12
click at [607, 14] on icon "close" at bounding box center [608, 14] width 4 height 5
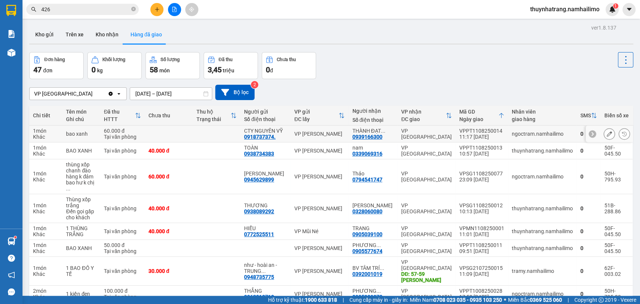
click at [150, 126] on td at bounding box center [169, 134] width 48 height 17
drag, startPoint x: 259, startPoint y: 119, endPoint x: 237, endPoint y: 130, distance: 24.7
click at [237, 159] on td at bounding box center [216, 176] width 48 height 35
click at [253, 151] on div "0938734383" at bounding box center [259, 154] width 30 height 6
click at [257, 151] on div "0938734383" at bounding box center [259, 154] width 30 height 6
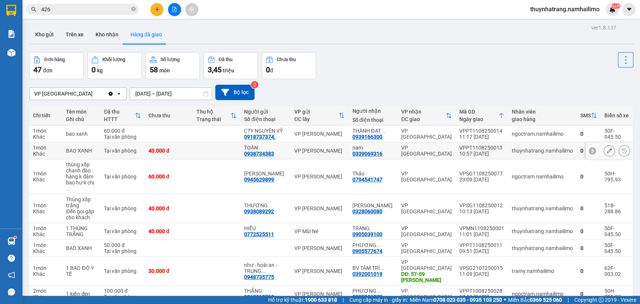
click at [263, 151] on div "0938734383" at bounding box center [259, 154] width 30 height 6
drag, startPoint x: 251, startPoint y: 118, endPoint x: 282, endPoint y: 117, distance: 30.8
click at [282, 143] on td "TOÀN 0938734383" at bounding box center [265, 151] width 50 height 17
click at [77, 159] on td "thùng xốp chanh đào hàng k đảm bao hư k chị ..." at bounding box center [81, 176] width 38 height 35
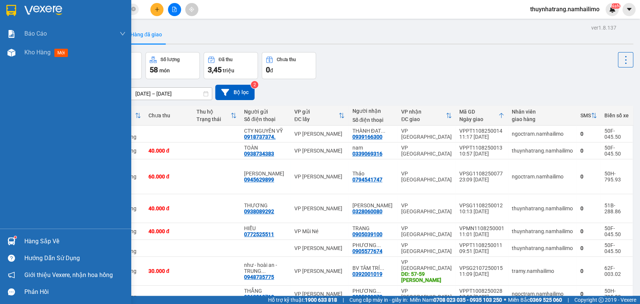
click at [5, 149] on div "Báo cáo Báo cáo dòng tiền (trạm) Doanh số tạo đơn theo VP gửi (trạm) Kho hàng m…" at bounding box center [65, 126] width 131 height 204
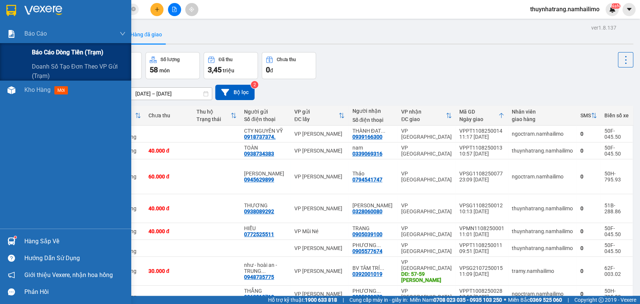
click at [93, 59] on div "Báo cáo dòng tiền (trạm)" at bounding box center [79, 52] width 94 height 19
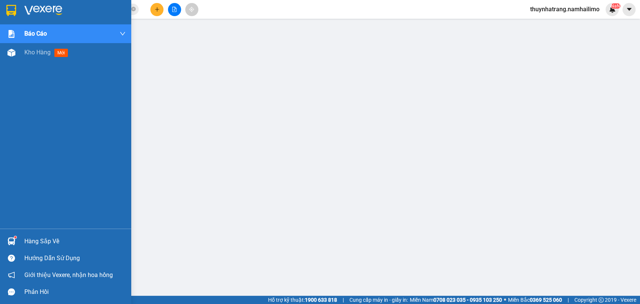
click at [11, 9] on img at bounding box center [11, 10] width 10 height 11
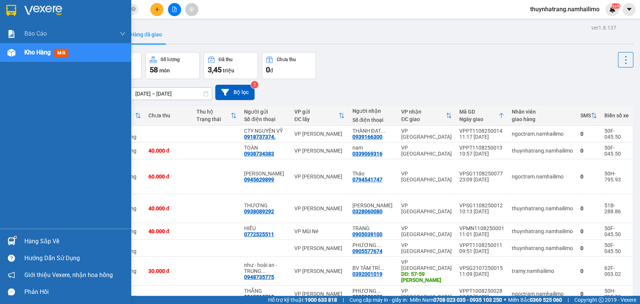
click at [16, 5] on img at bounding box center [11, 10] width 10 height 11
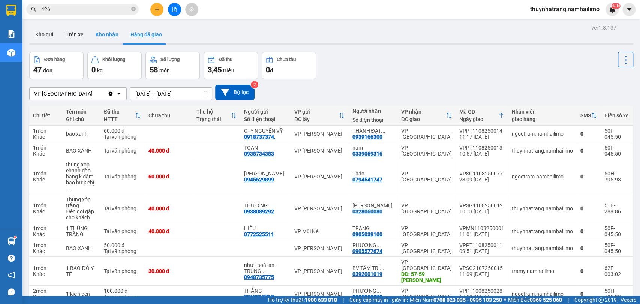
click at [97, 37] on button "Kho nhận" at bounding box center [107, 35] width 35 height 18
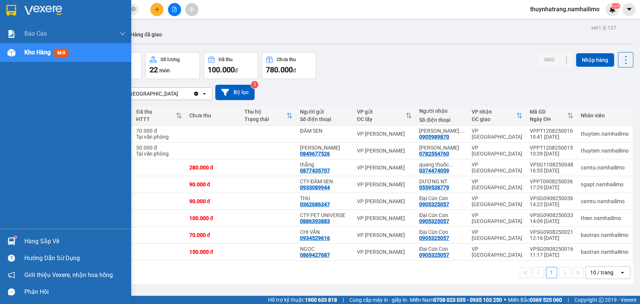
drag, startPoint x: 11, startPoint y: 9, endPoint x: 125, endPoint y: 82, distance: 135.4
click at [11, 10] on img at bounding box center [11, 10] width 10 height 11
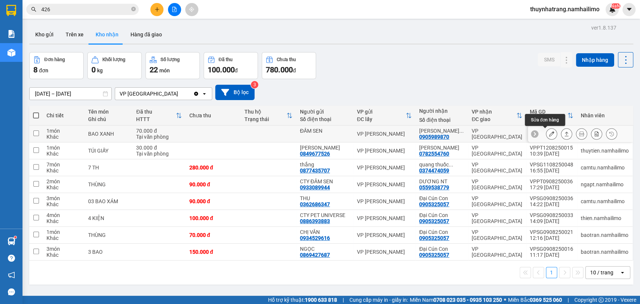
click at [549, 133] on icon at bounding box center [551, 133] width 5 height 5
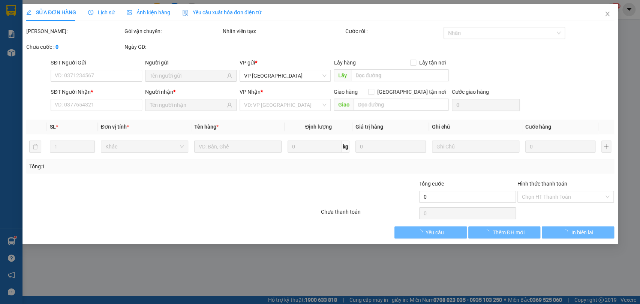
type input "ĐẦM SEN"
type input "0905989870"
type input "PHƯƠNG THẢO NT"
type input "70.000"
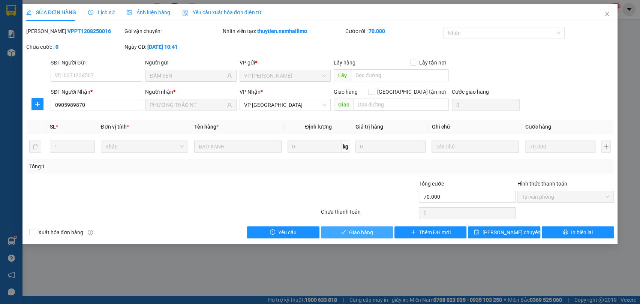
click at [367, 236] on span "Giao hàng" at bounding box center [361, 232] width 24 height 8
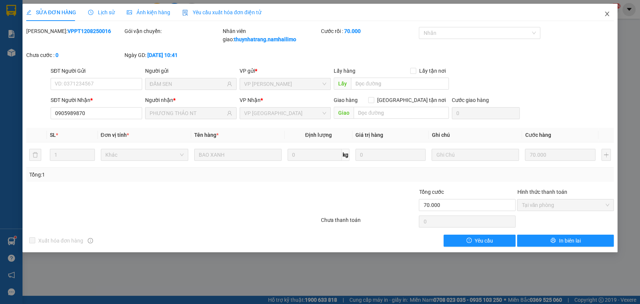
click at [608, 14] on icon "close" at bounding box center [607, 14] width 6 height 6
